Goal: Find specific page/section

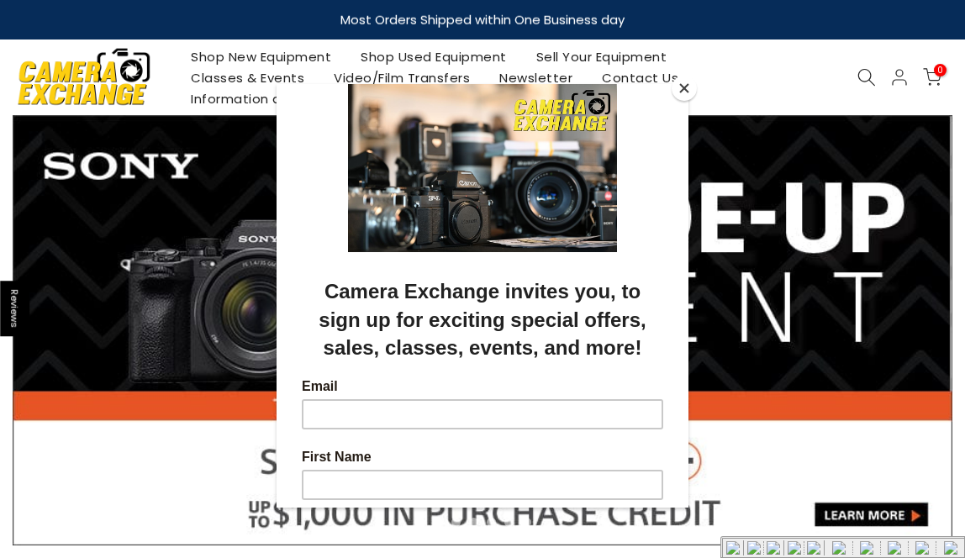
click at [675, 95] on button "Close" at bounding box center [684, 88] width 25 height 25
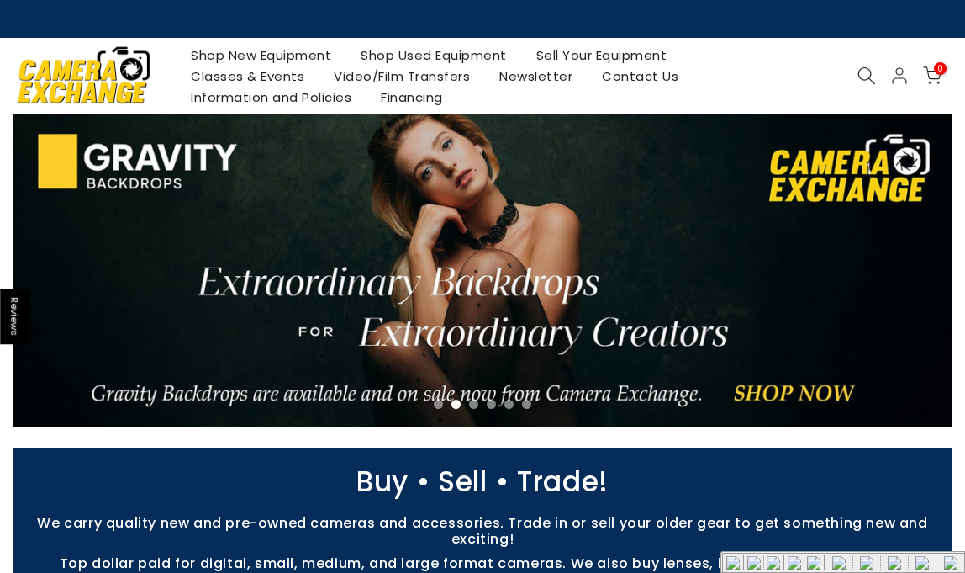
click at [480, 55] on link "Shop Used Equipment" at bounding box center [434, 55] width 176 height 21
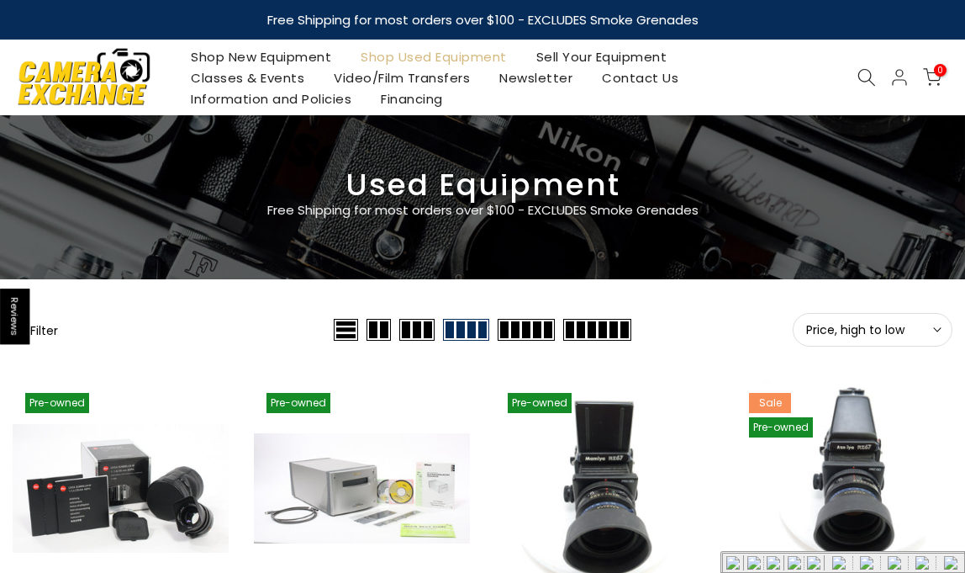
click at [53, 328] on button "Filter" at bounding box center [35, 329] width 45 height 17
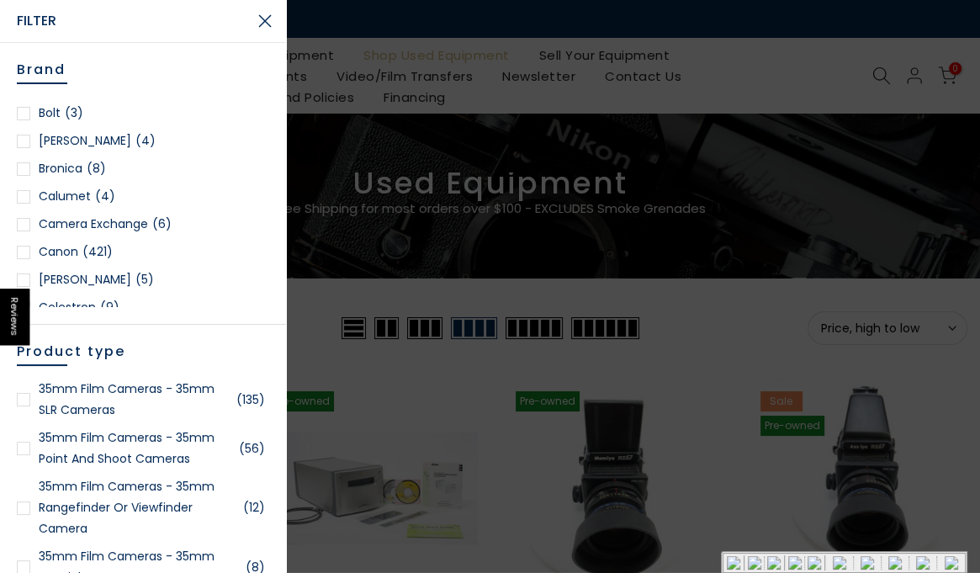
scroll to position [298, 0]
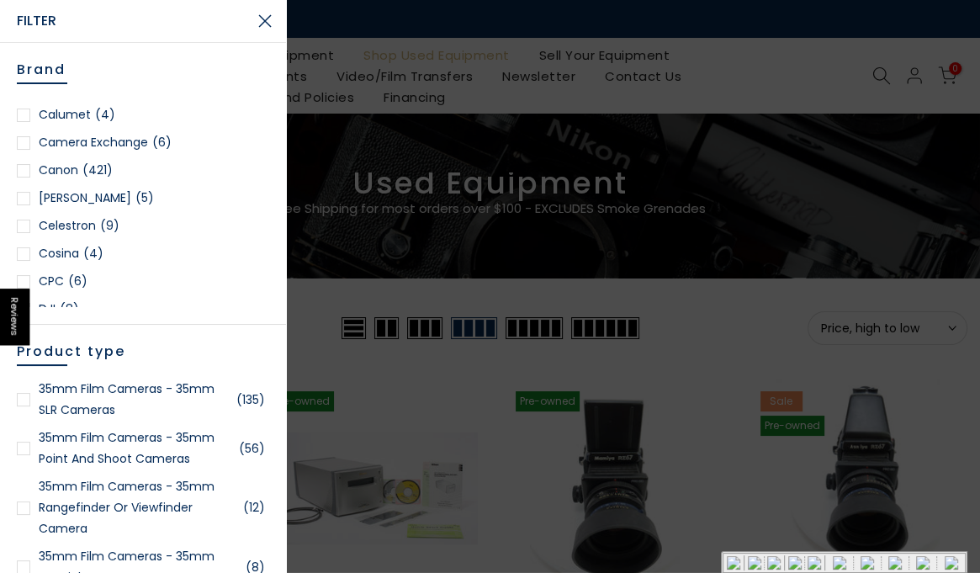
click at [63, 171] on link "Canon (421)" at bounding box center [143, 170] width 252 height 21
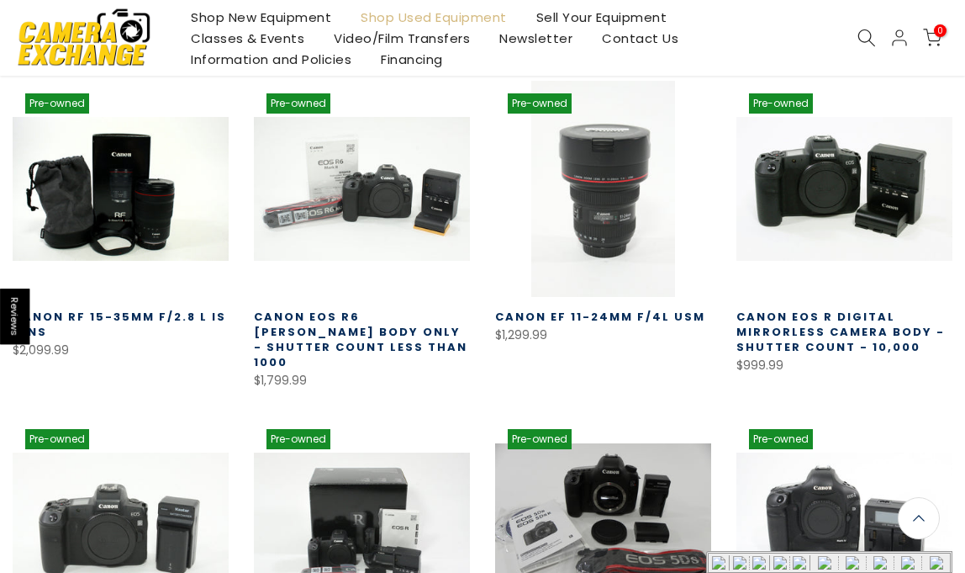
scroll to position [26, 0]
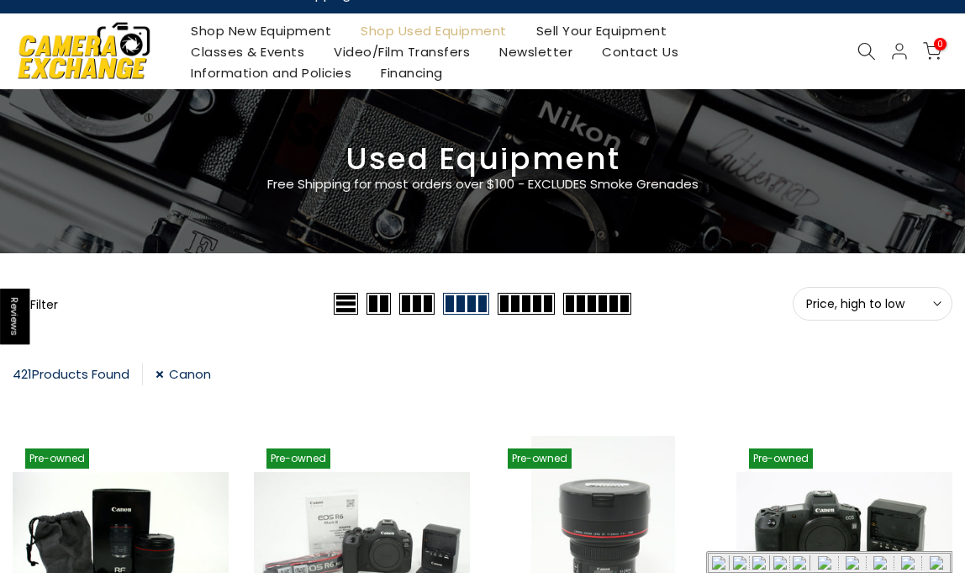
click at [936, 299] on icon at bounding box center [937, 303] width 8 height 8
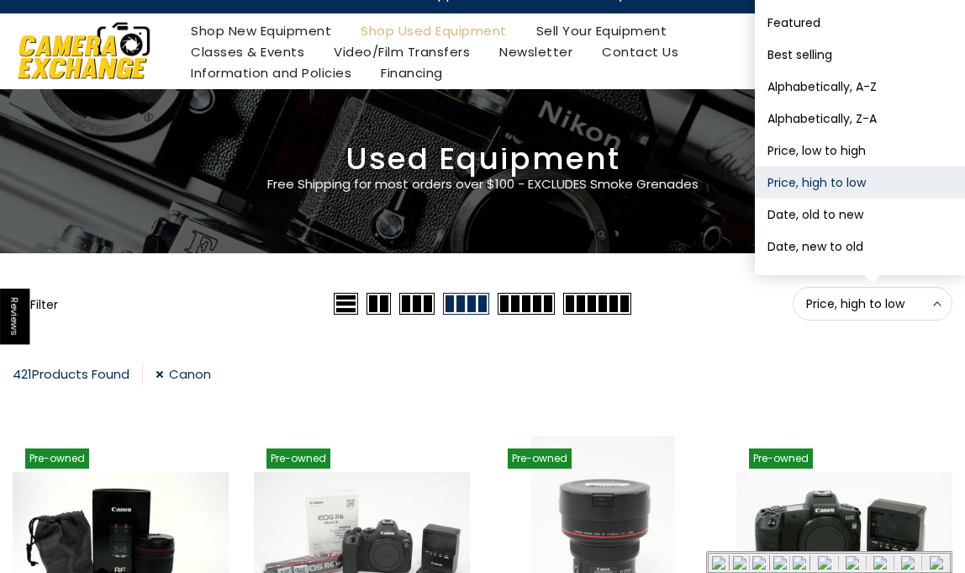
click at [779, 363] on div "421 Products Found Canon" at bounding box center [483, 377] width 940 height 31
